Goal: Subscribe to service/newsletter

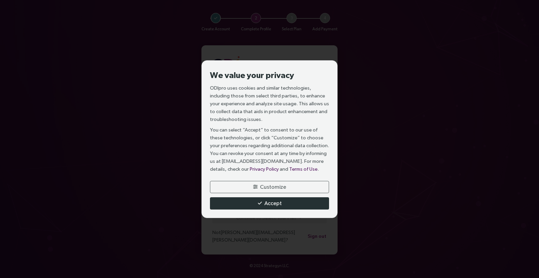
click at [274, 203] on span "Accept" at bounding box center [272, 203] width 17 height 9
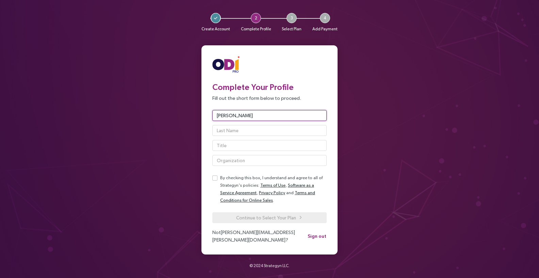
type input "Brian"
type input "Cochran"
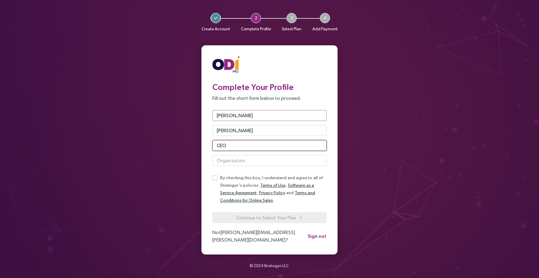
type input "CEO"
type input "ç"
type input "CreateMyCookbook"
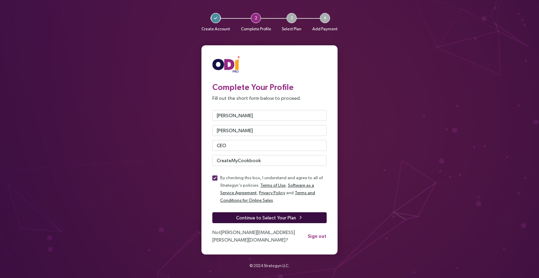
click at [261, 221] on span "Continue to Select Your Plan" at bounding box center [266, 217] width 60 height 7
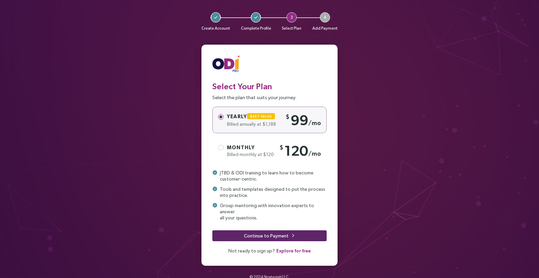
click at [264, 160] on label "Monthly Billed monthly at $120 $ 120 /mo" at bounding box center [269, 150] width 114 height 27
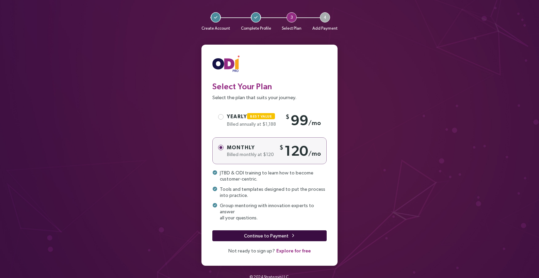
click at [271, 232] on span "Continue to Payment" at bounding box center [266, 235] width 45 height 7
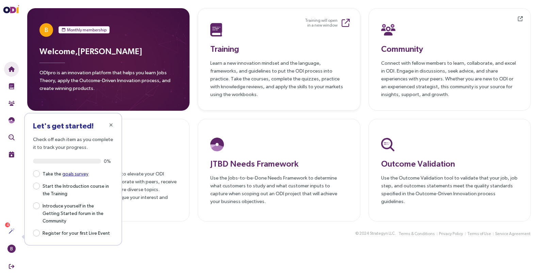
click at [304, 71] on p "Learn a new innovation mindset and the language, frameworks, and guidelines to …" at bounding box center [278, 78] width 137 height 39
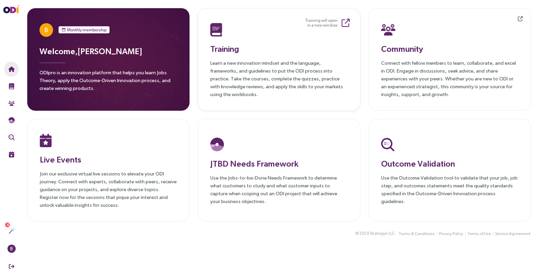
click at [253, 66] on p "Learn a new innovation mindset and the language, frameworks, and guidelines to …" at bounding box center [278, 78] width 137 height 39
click at [231, 83] on p "Learn a new innovation mindset and the language, frameworks, and guidelines to …" at bounding box center [278, 78] width 137 height 39
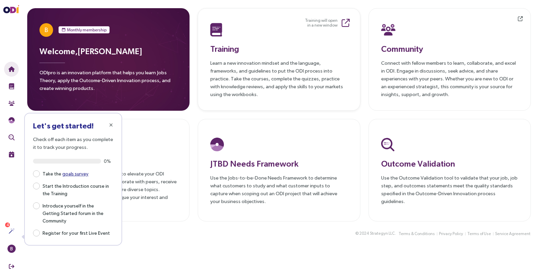
click at [256, 73] on p "Learn a new innovation mindset and the language, frameworks, and guidelines to …" at bounding box center [278, 78] width 137 height 39
